Goal: Check status: Check status

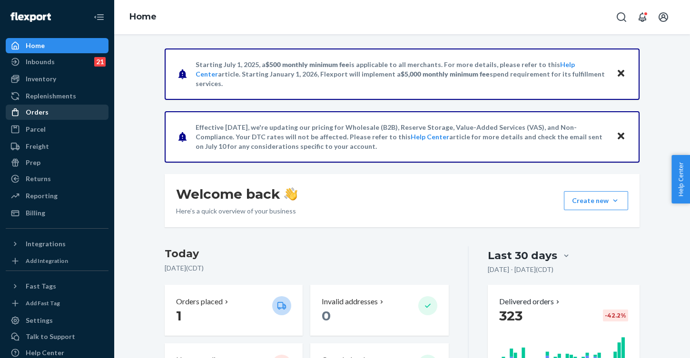
click at [76, 107] on div "Orders" at bounding box center [57, 112] width 101 height 13
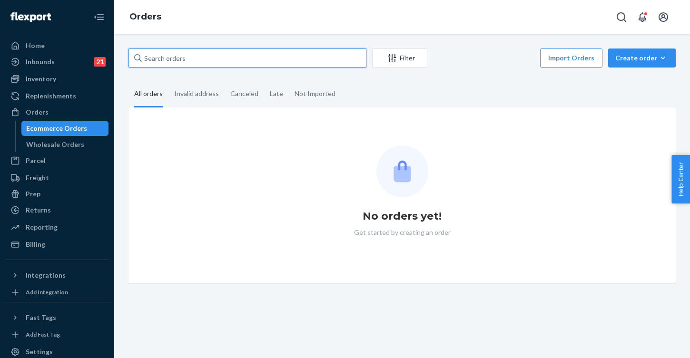
click at [212, 62] on input "text" at bounding box center [247, 58] width 238 height 19
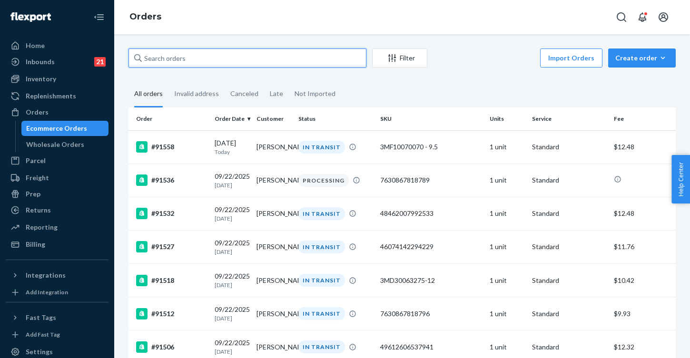
paste input "90563"
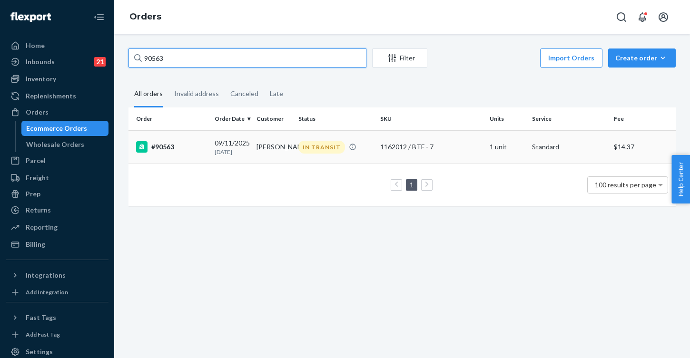
type input "90563"
click at [306, 156] on td "IN TRANSIT" at bounding box center [336, 146] width 82 height 33
